Goal: Answer question/provide support

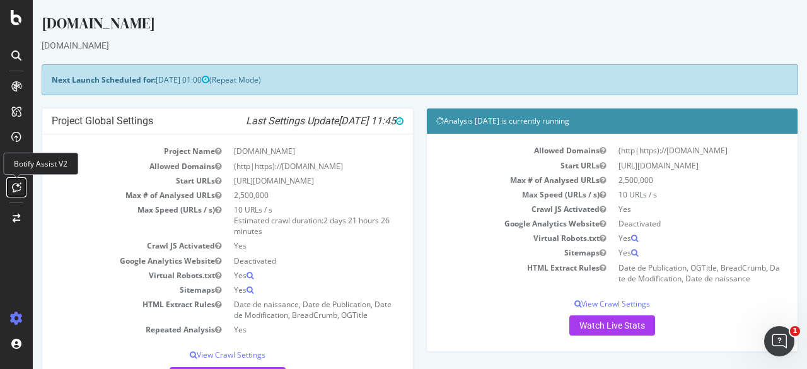
click at [13, 190] on icon at bounding box center [16, 187] width 9 height 10
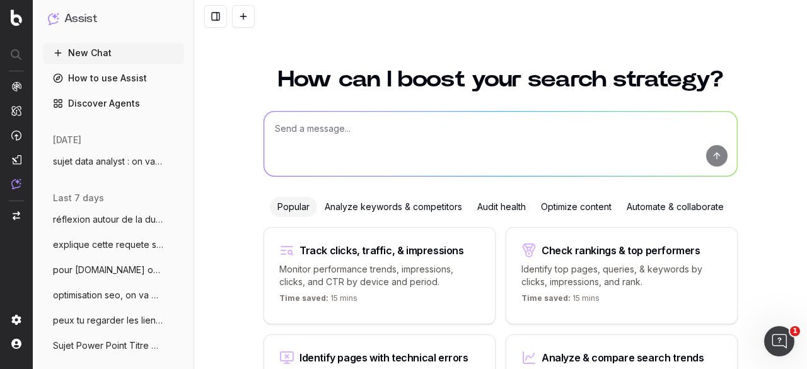
scroll to position [109, 0]
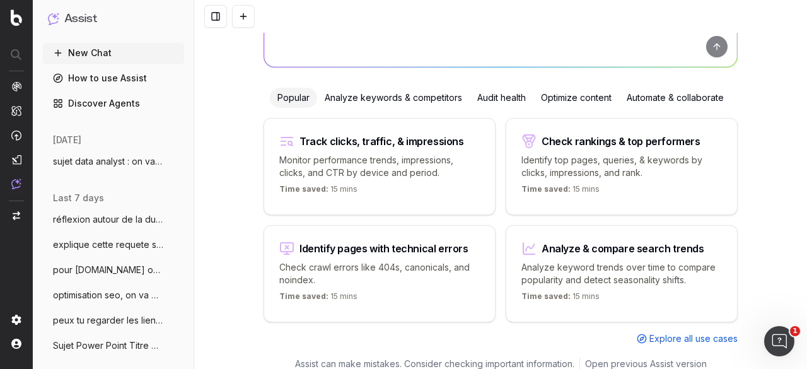
click at [112, 163] on span "sujet data analyst : on va faire un rap" at bounding box center [108, 161] width 111 height 13
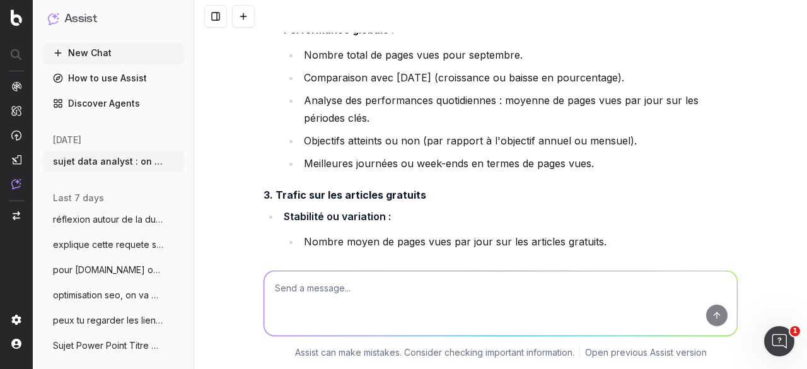
scroll to position [865, 0]
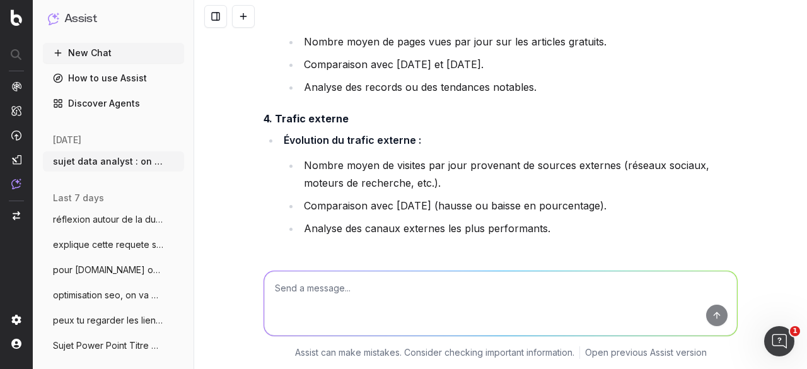
click at [446, 186] on li "Nombre moyen de visites par jour provenant de sources externes (réseaux sociaux…" at bounding box center [518, 173] width 437 height 35
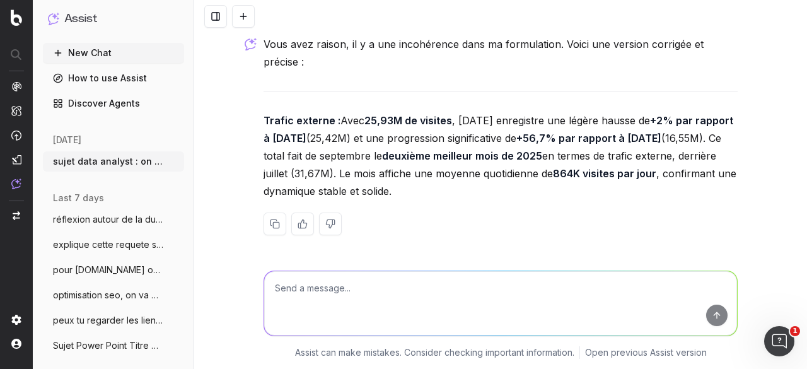
scroll to position [17956, 0]
